Goal: Browse casually: Explore the website without a specific task or goal

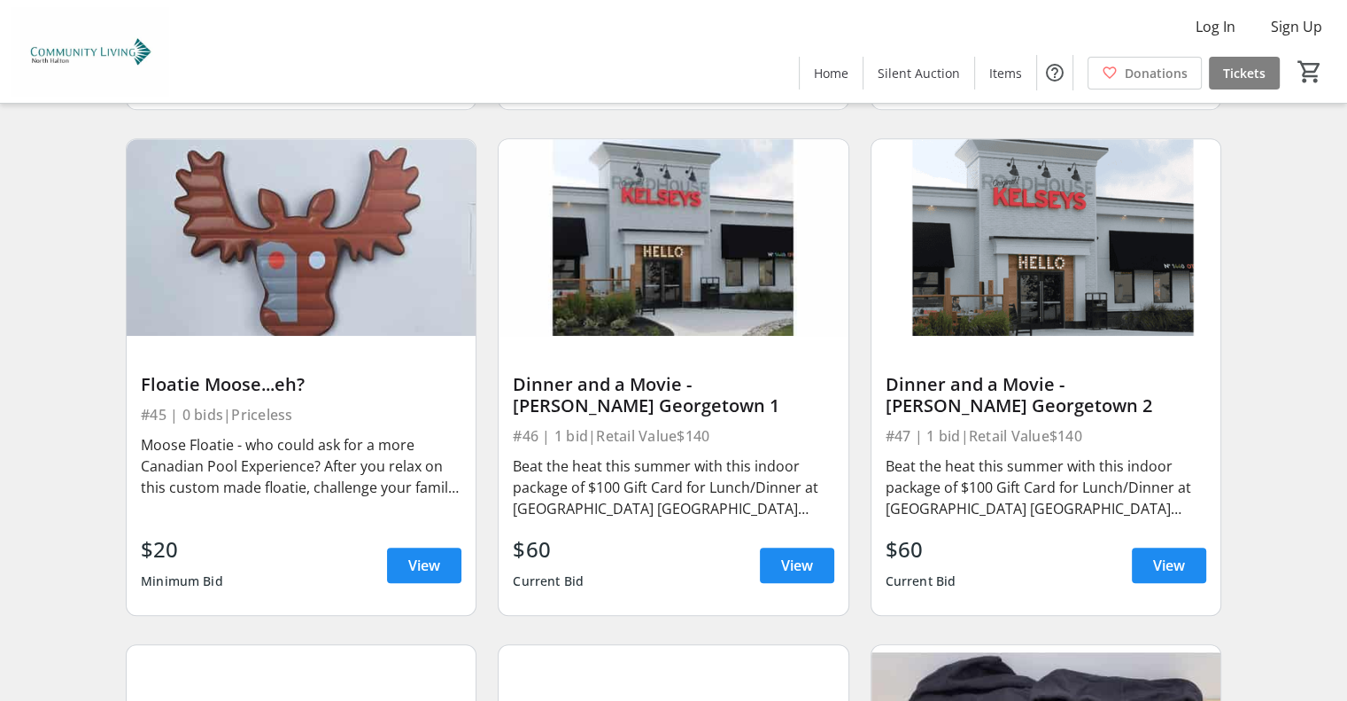
scroll to position [7482, 0]
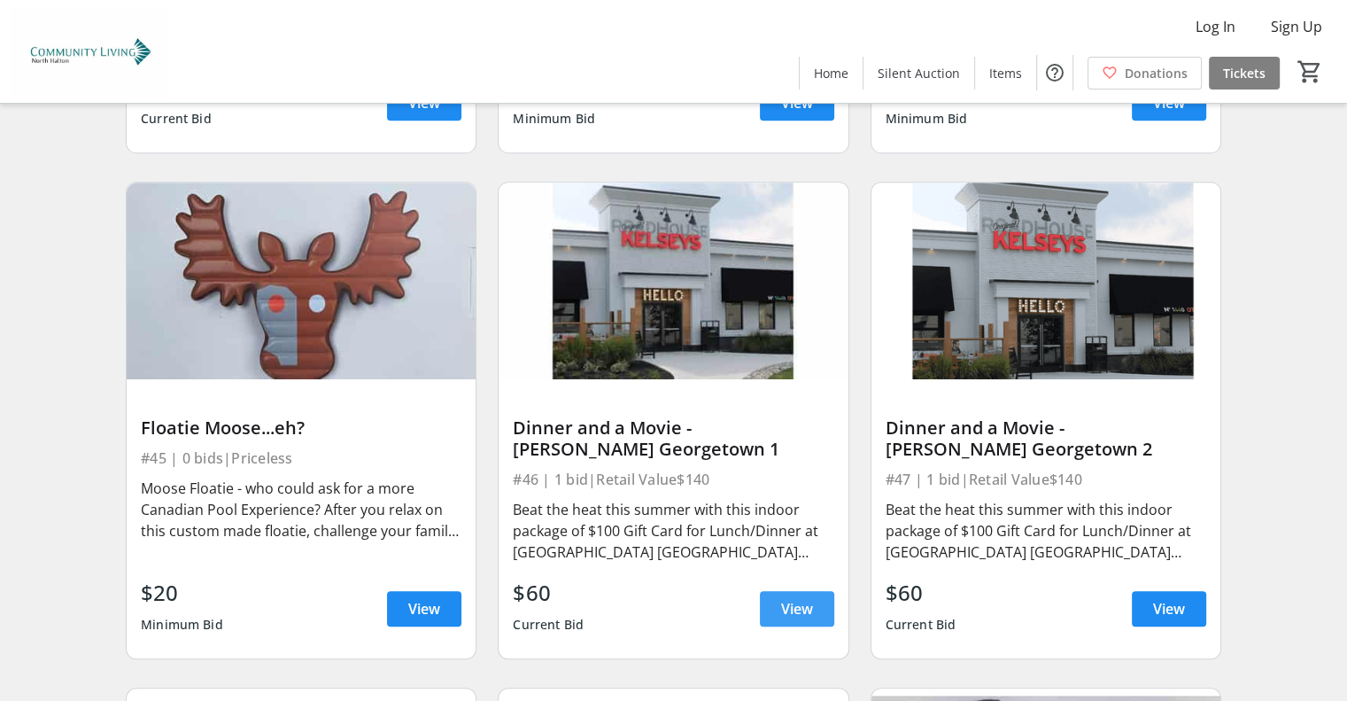
click at [810, 598] on span "View" at bounding box center [797, 608] width 32 height 21
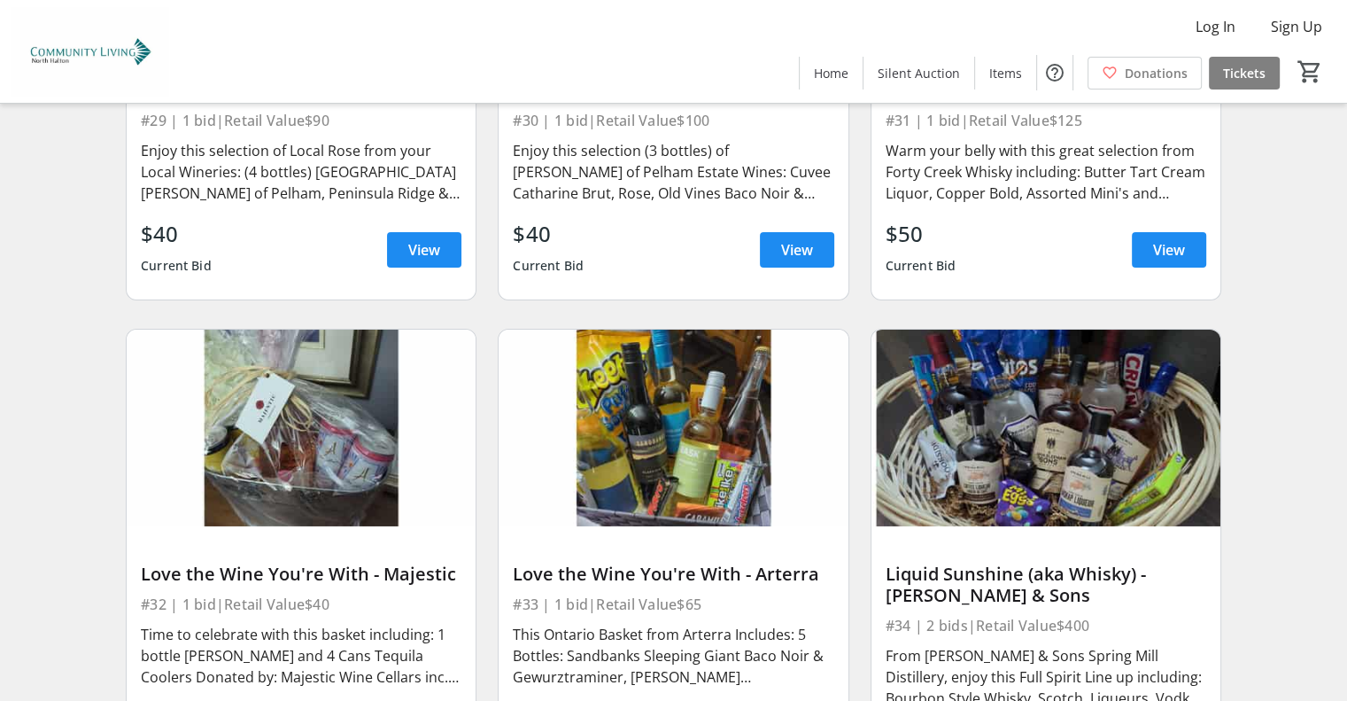
scroll to position [5799, 0]
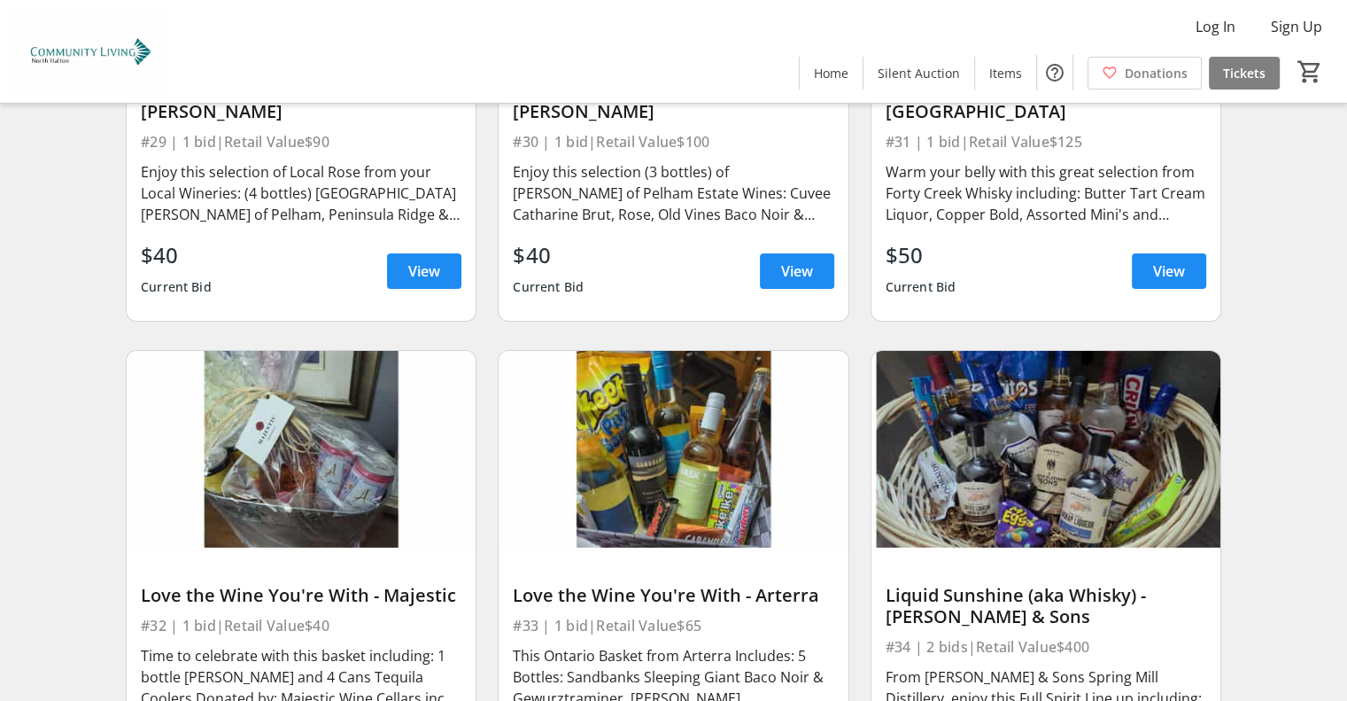
click at [1084, 428] on img at bounding box center [1045, 449] width 349 height 197
drag, startPoint x: 1045, startPoint y: 479, endPoint x: 1052, endPoint y: 532, distance: 53.6
click at [1045, 480] on img at bounding box center [1045, 449] width 349 height 197
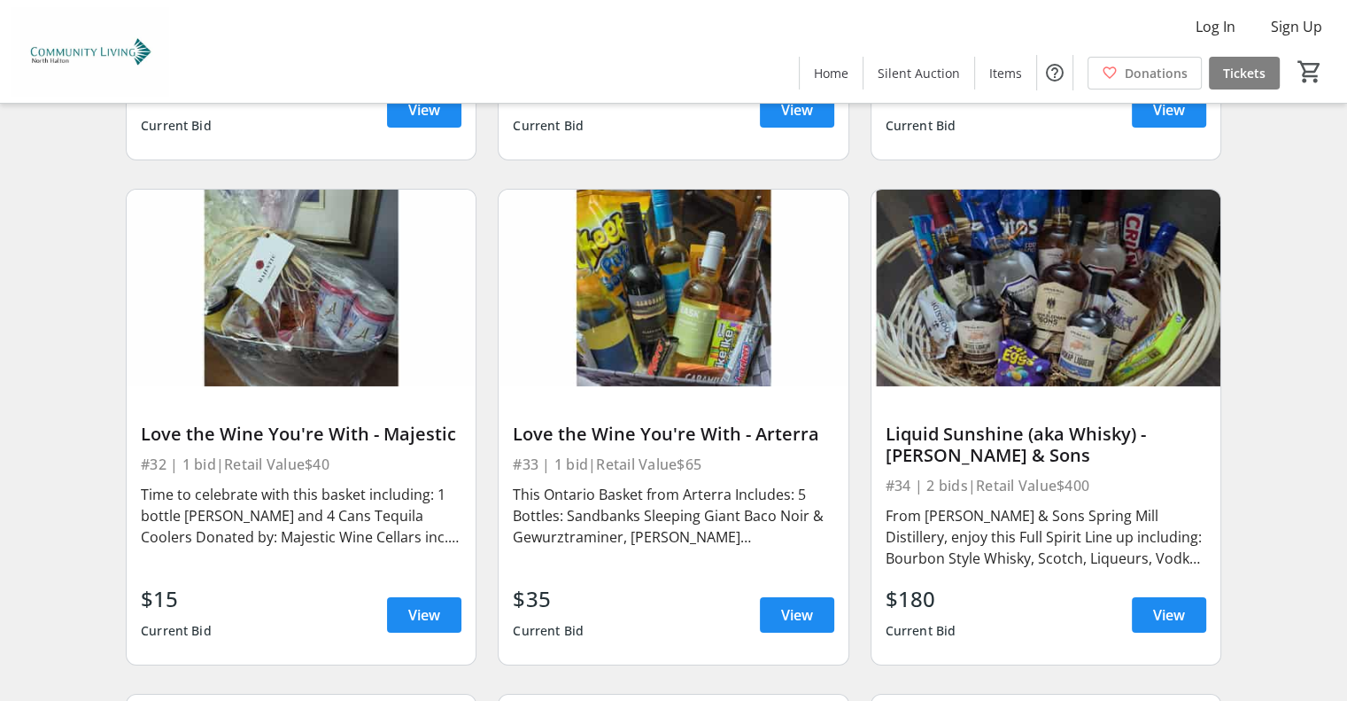
scroll to position [6154, 0]
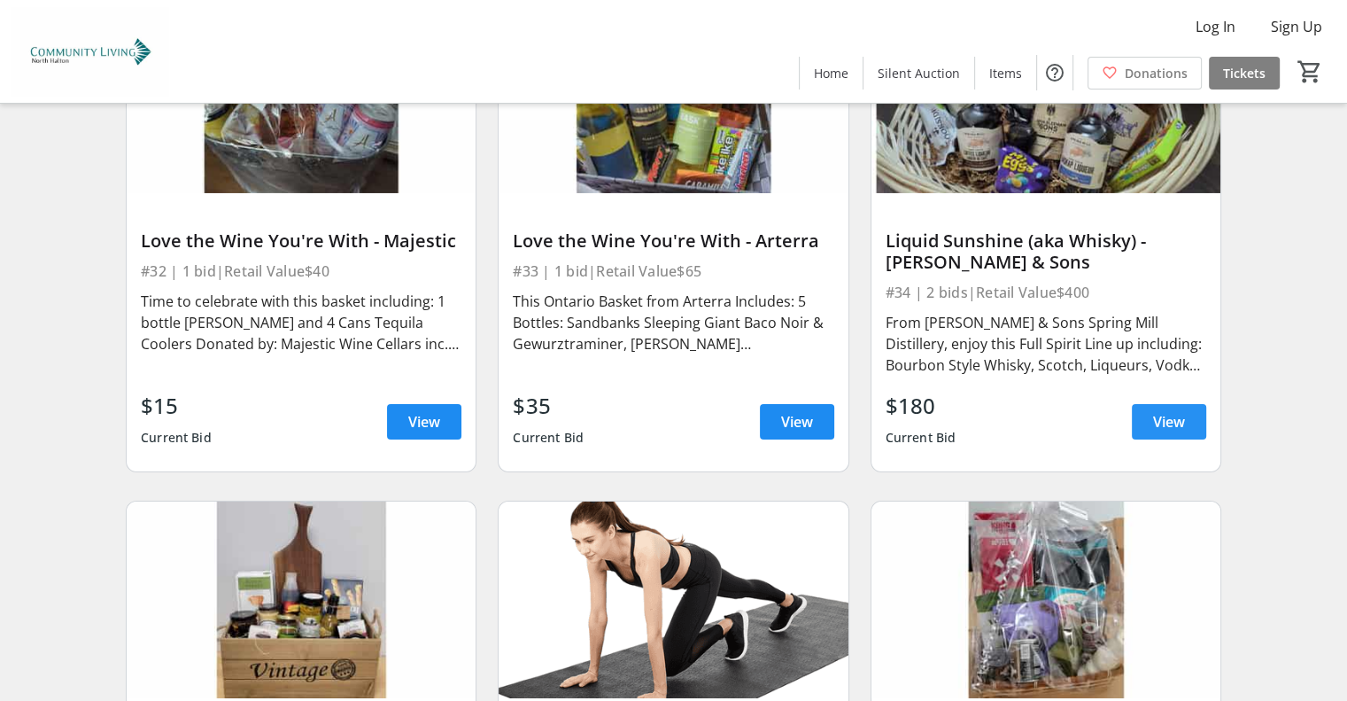
click at [1155, 411] on span "View" at bounding box center [1169, 421] width 32 height 21
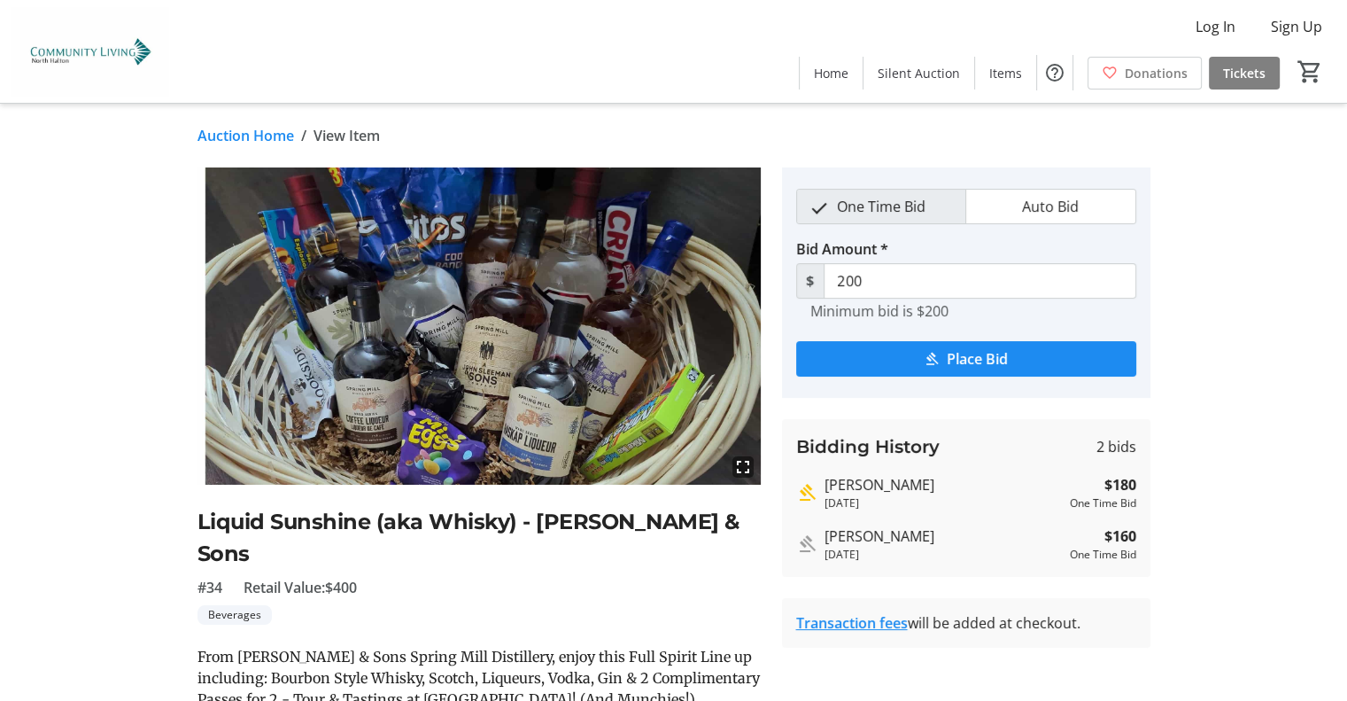
click at [740, 465] on mat-icon "fullscreen" at bounding box center [742, 466] width 21 height 21
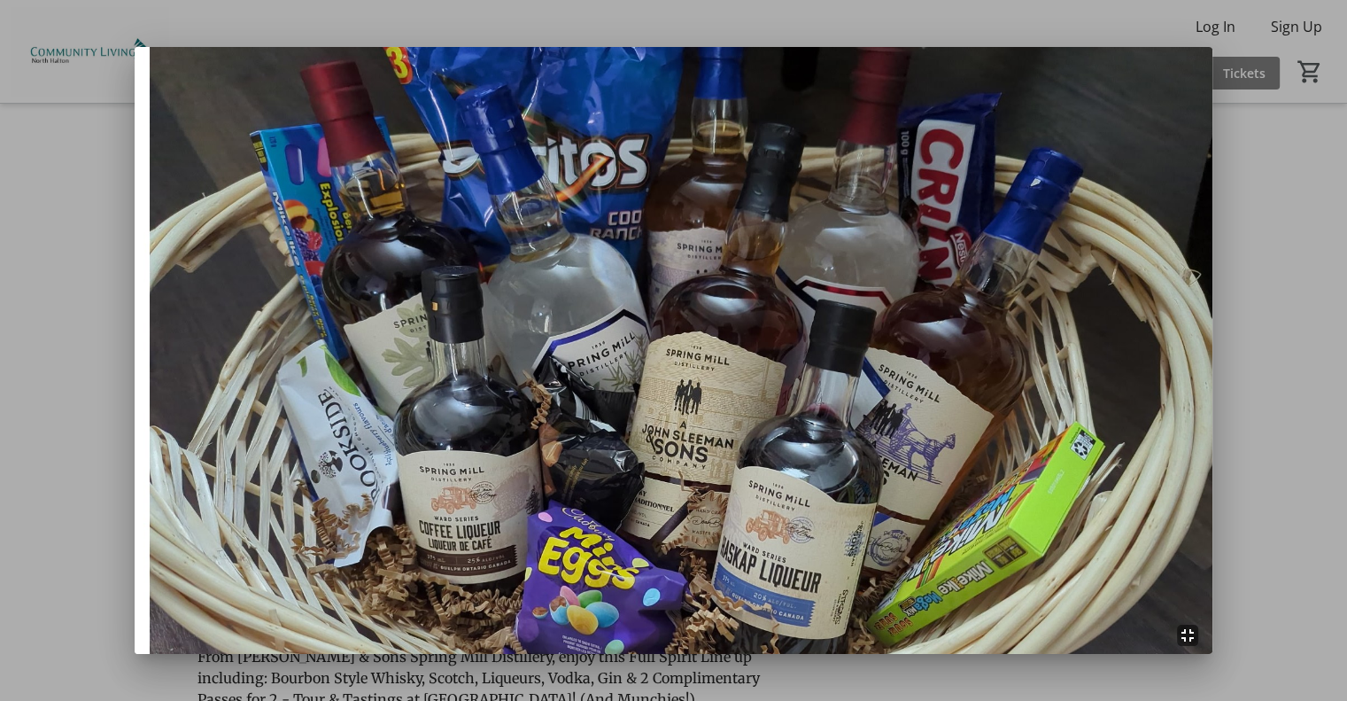
click at [1278, 241] on div at bounding box center [673, 350] width 1347 height 701
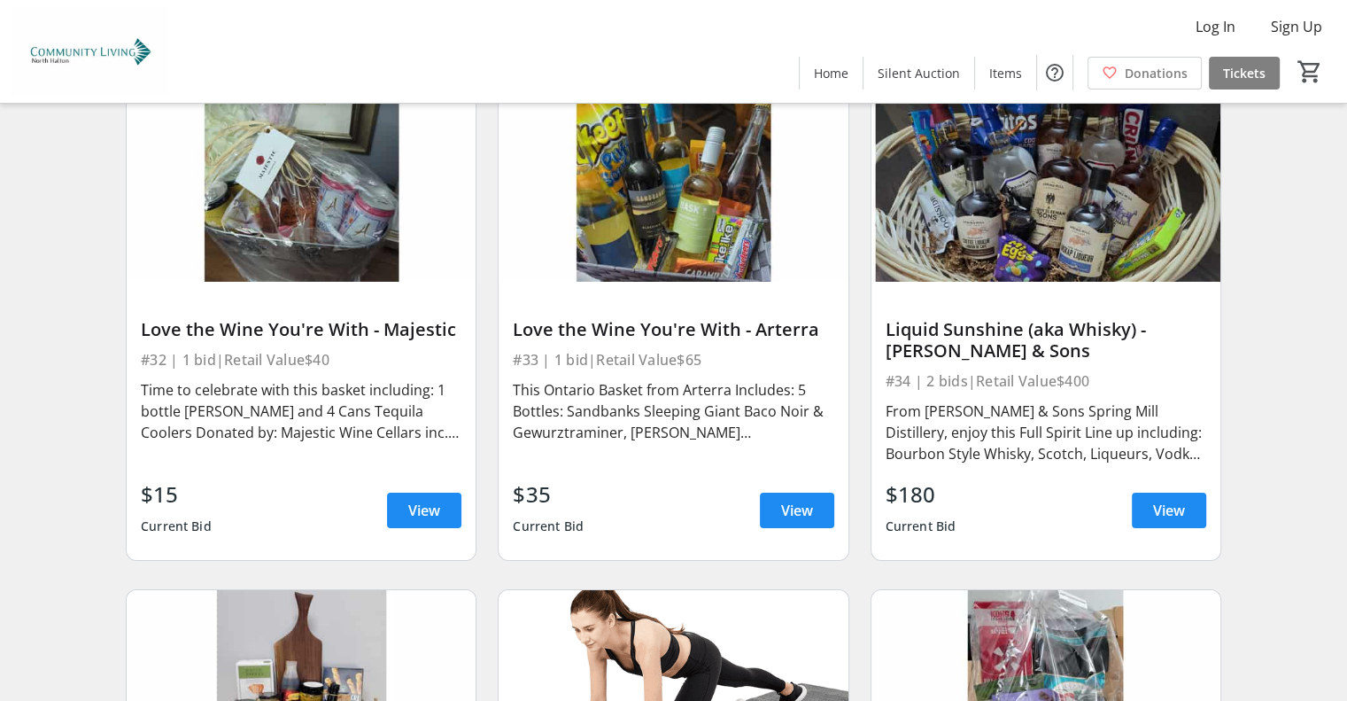
scroll to position [5976, 0]
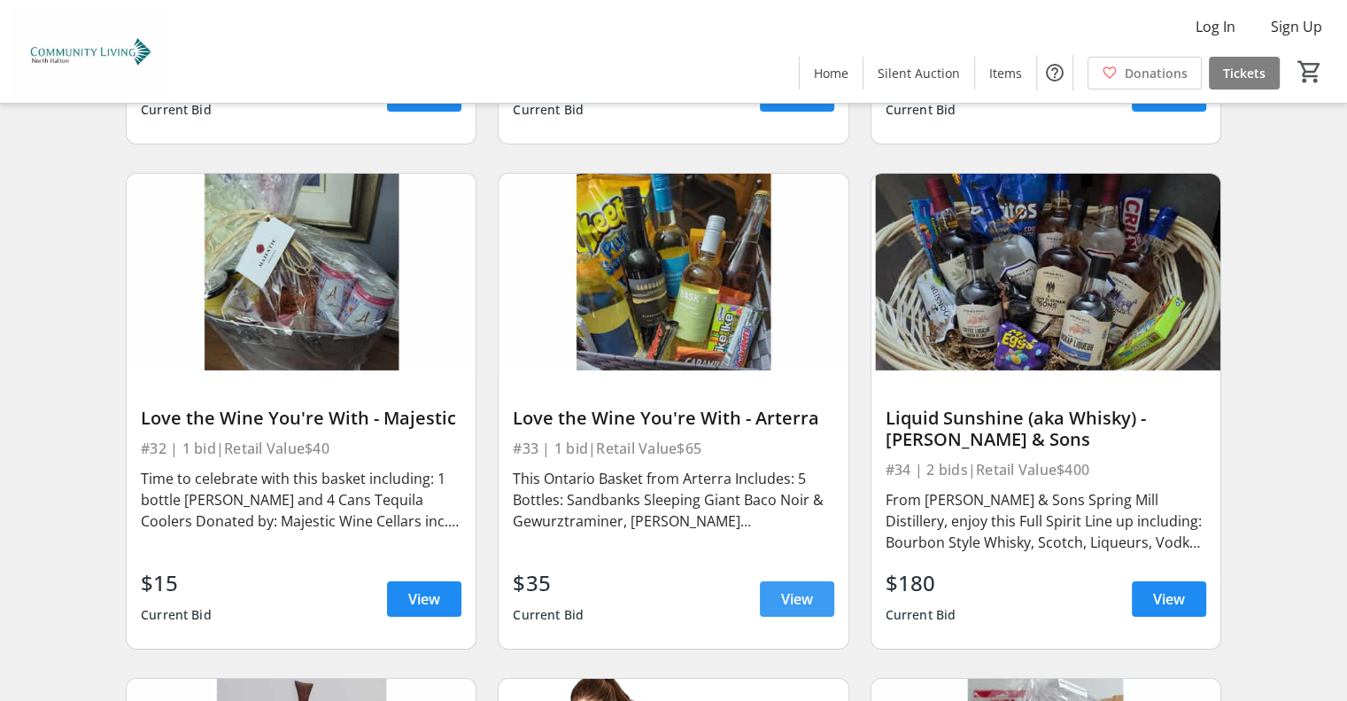
click at [786, 588] on span "View" at bounding box center [797, 598] width 32 height 21
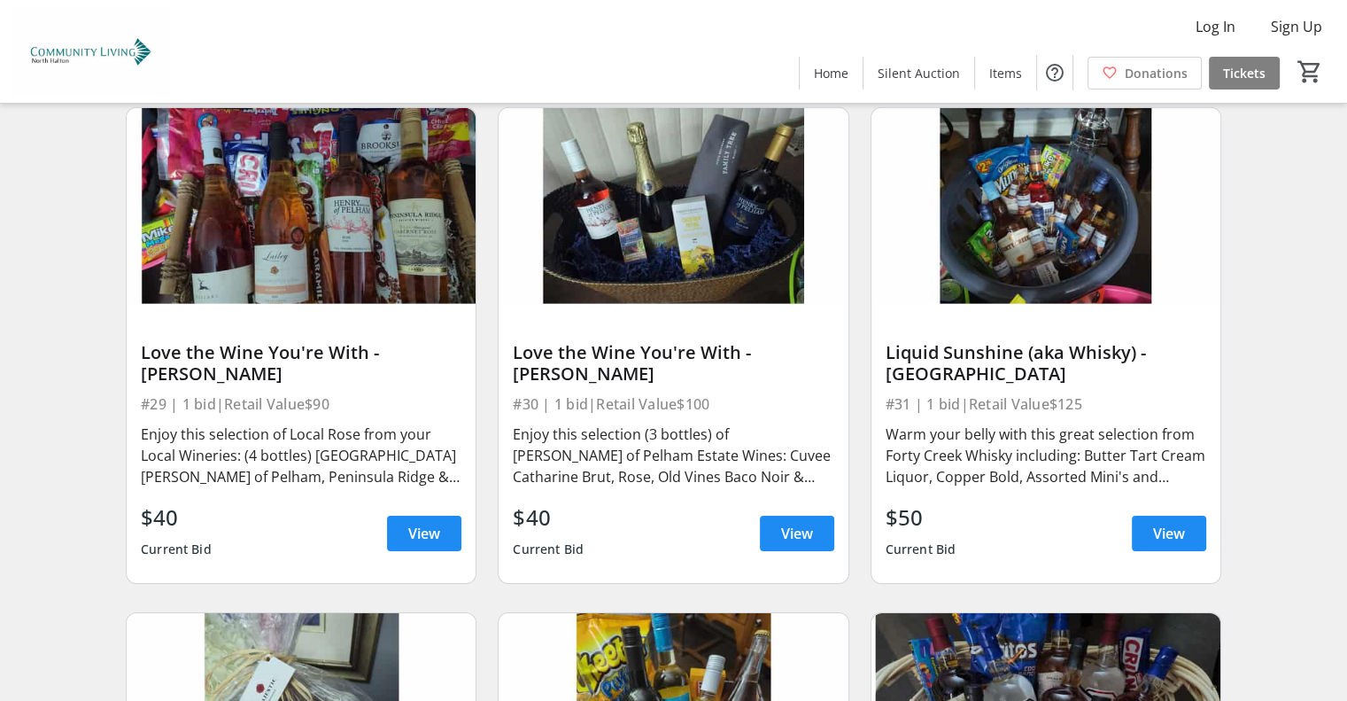
scroll to position [5534, 0]
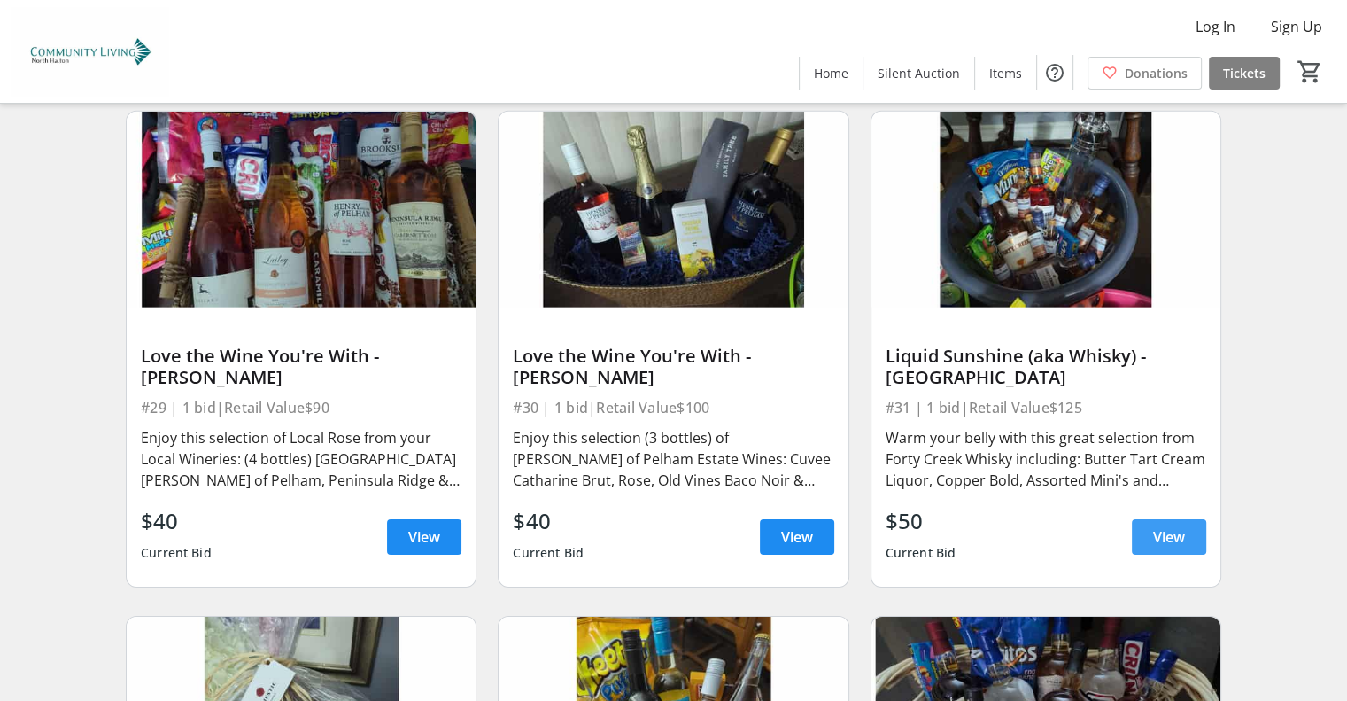
click at [1174, 526] on span "View" at bounding box center [1169, 536] width 32 height 21
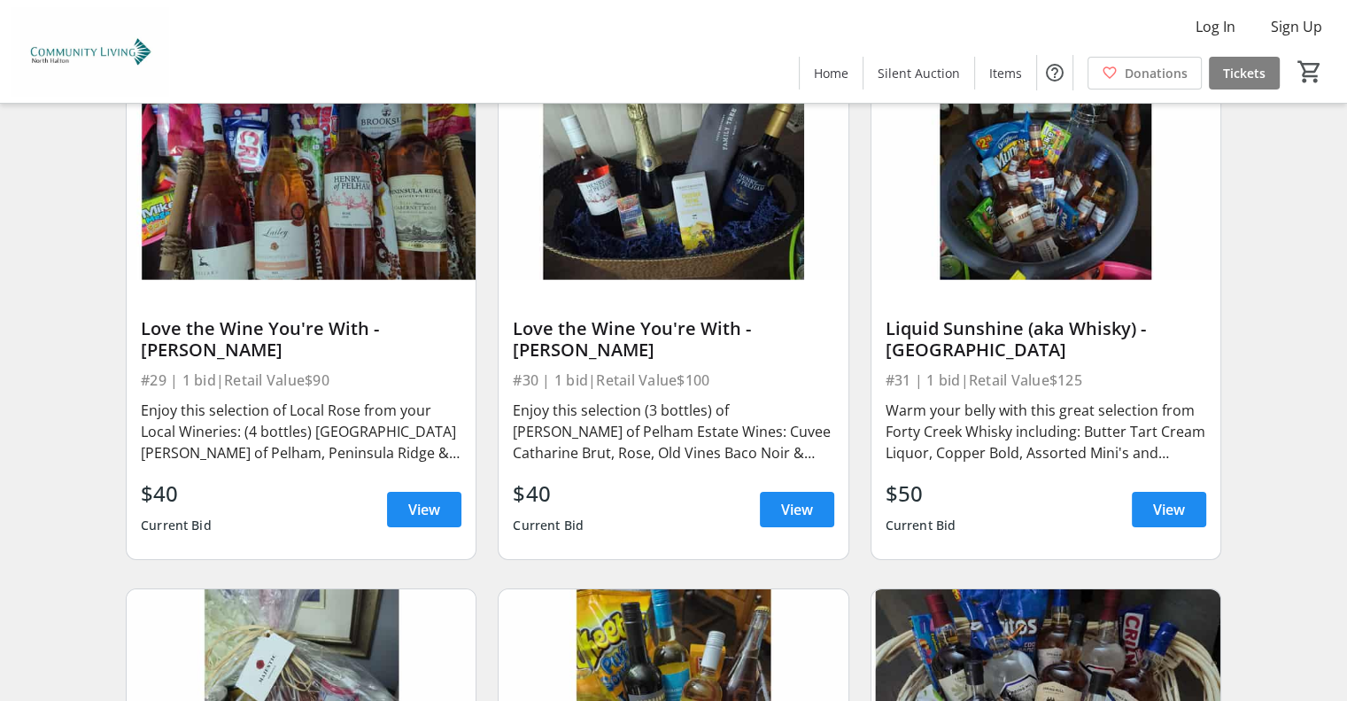
scroll to position [5534, 0]
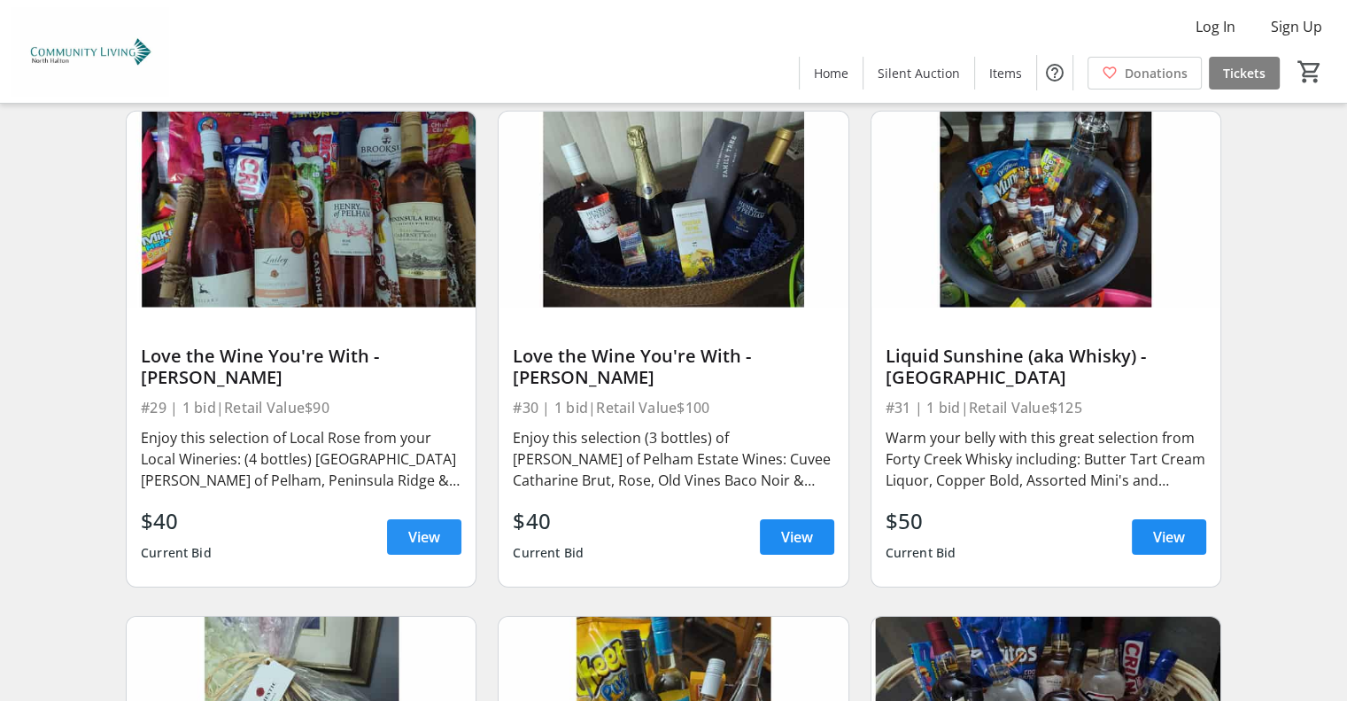
click at [417, 526] on span "View" at bounding box center [424, 536] width 32 height 21
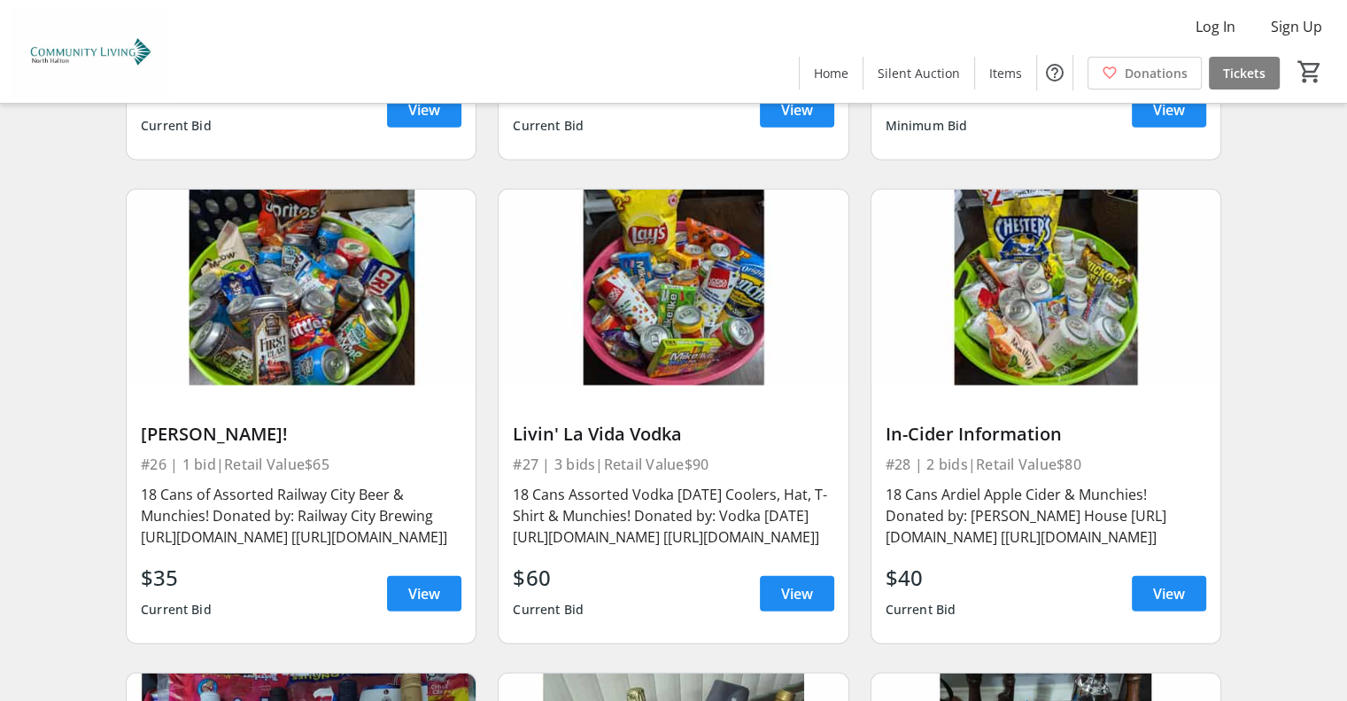
scroll to position [5002, 0]
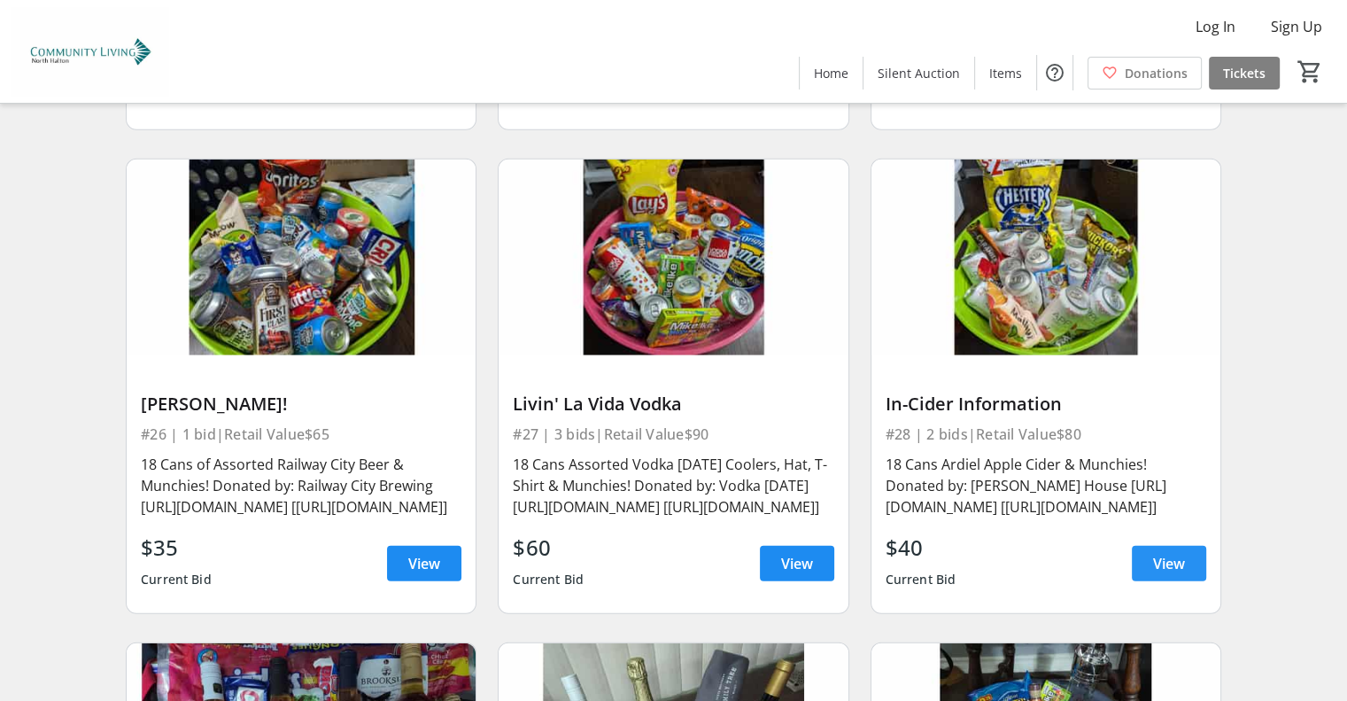
click at [1176, 553] on span "View" at bounding box center [1169, 563] width 32 height 21
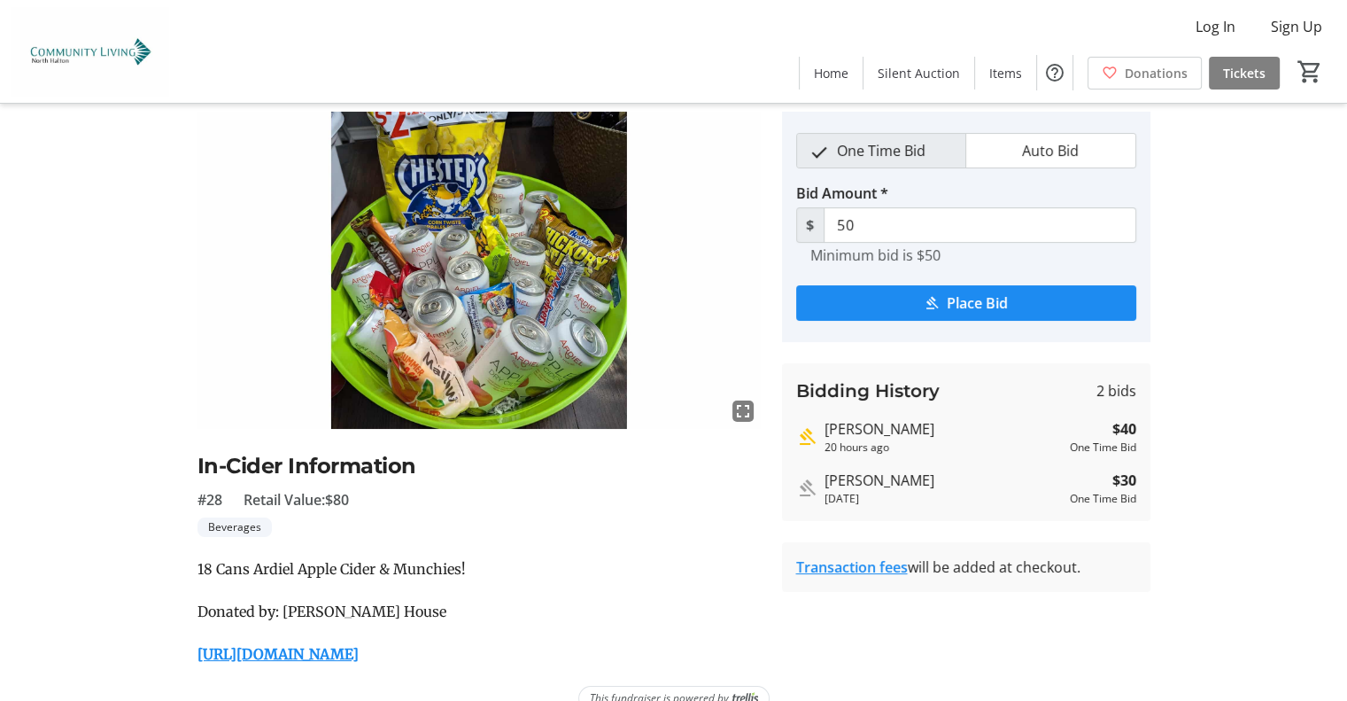
scroll to position [85, 0]
